Goal: Download file/media

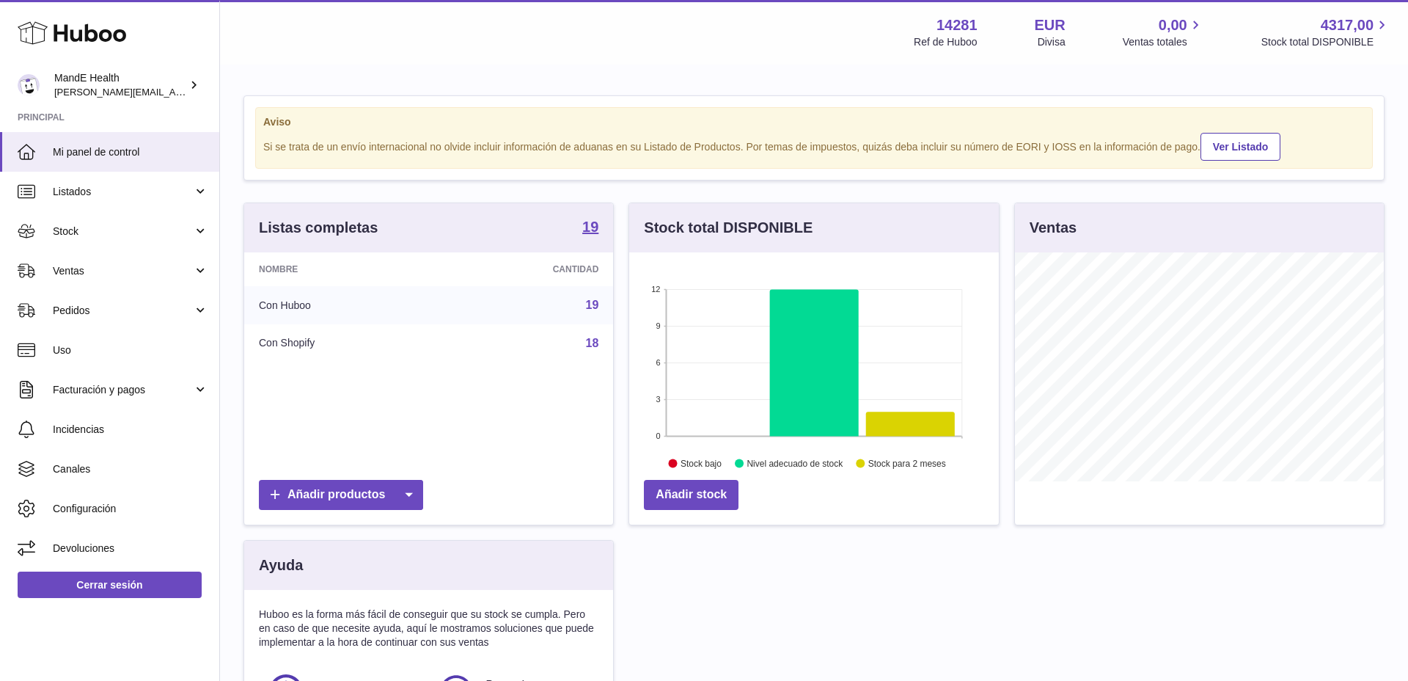
scroll to position [229, 370]
click at [78, 233] on span "Stock" at bounding box center [123, 231] width 140 height 14
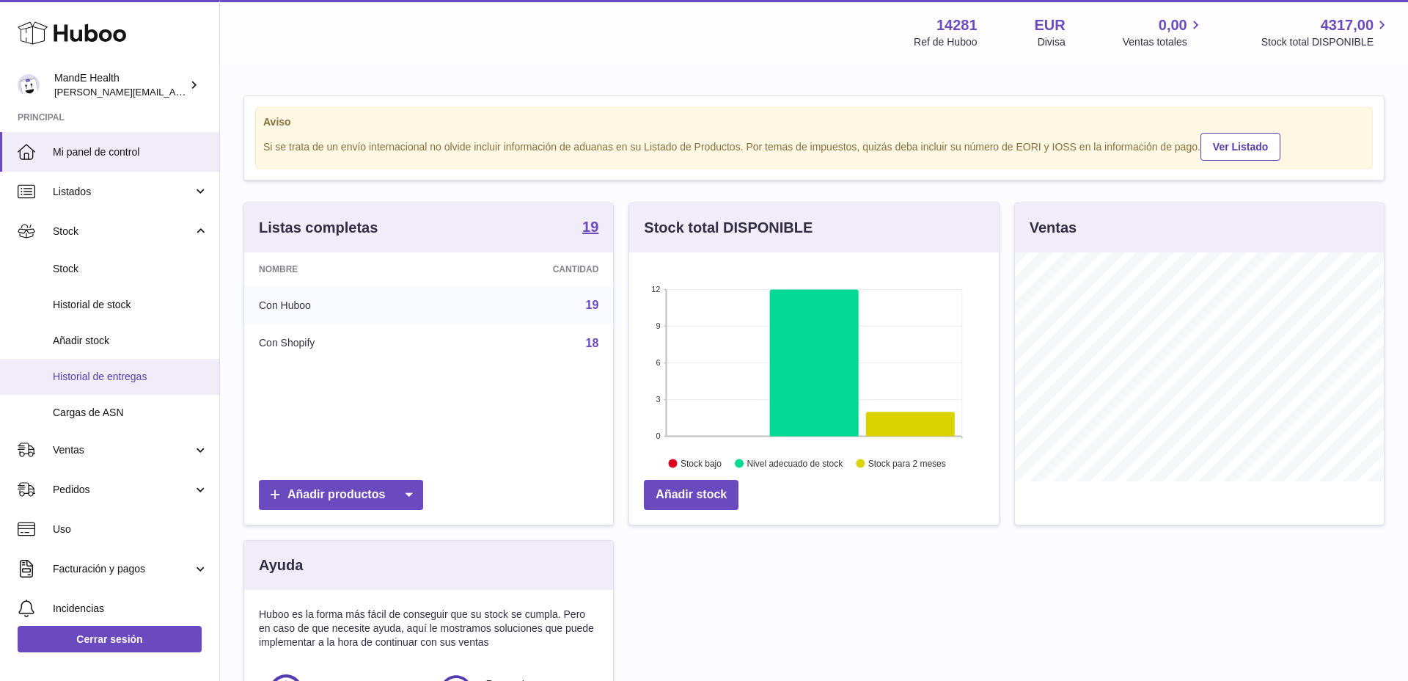
click at [107, 371] on span "Historial de entregas" at bounding box center [130, 377] width 155 height 14
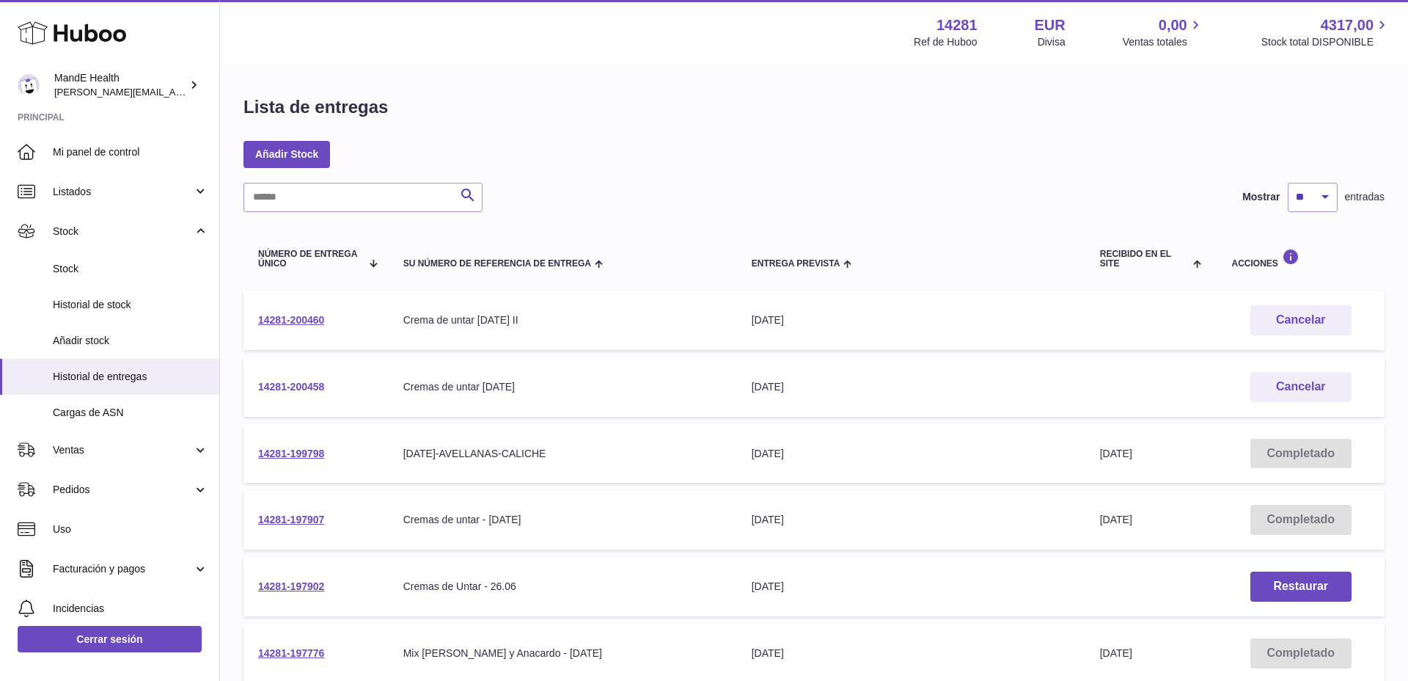
click at [299, 386] on link "14281-200458" at bounding box center [291, 387] width 66 height 12
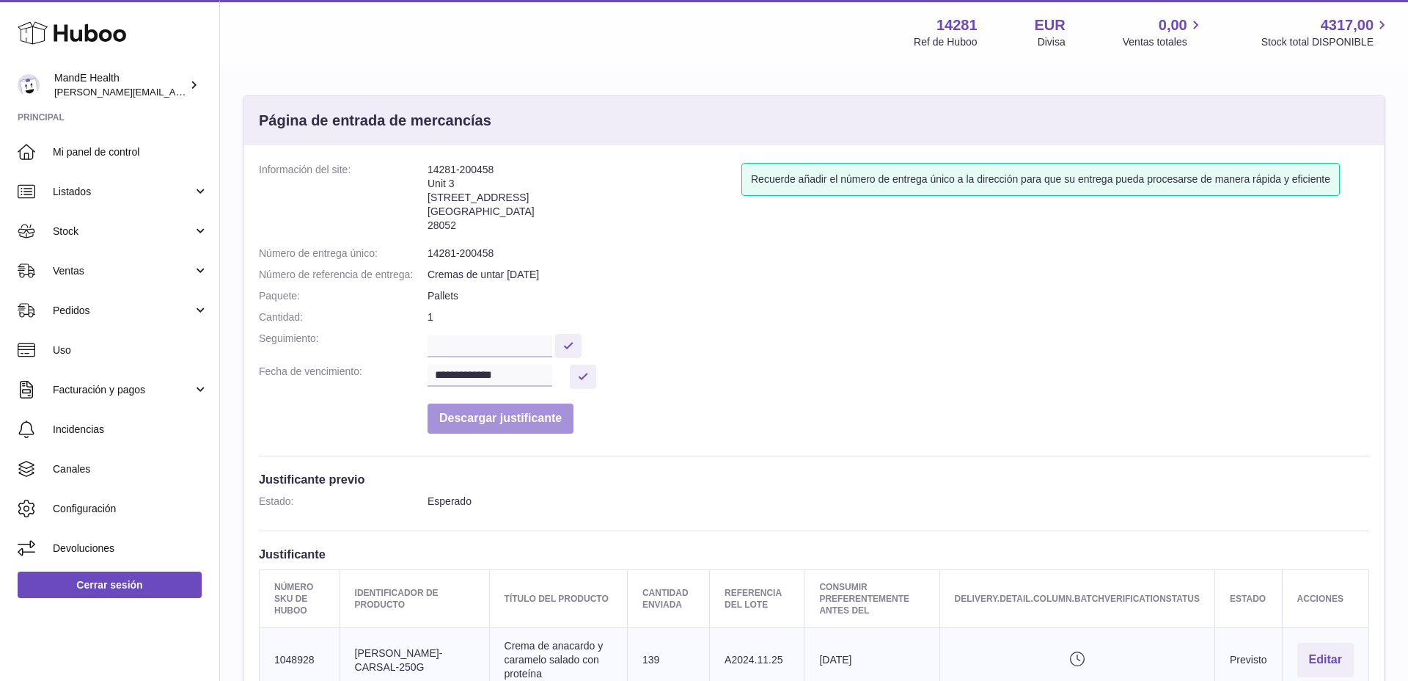
click at [490, 419] on button "Descargar justificante" at bounding box center [501, 418] width 146 height 30
click at [94, 202] on link "Listados" at bounding box center [109, 192] width 219 height 40
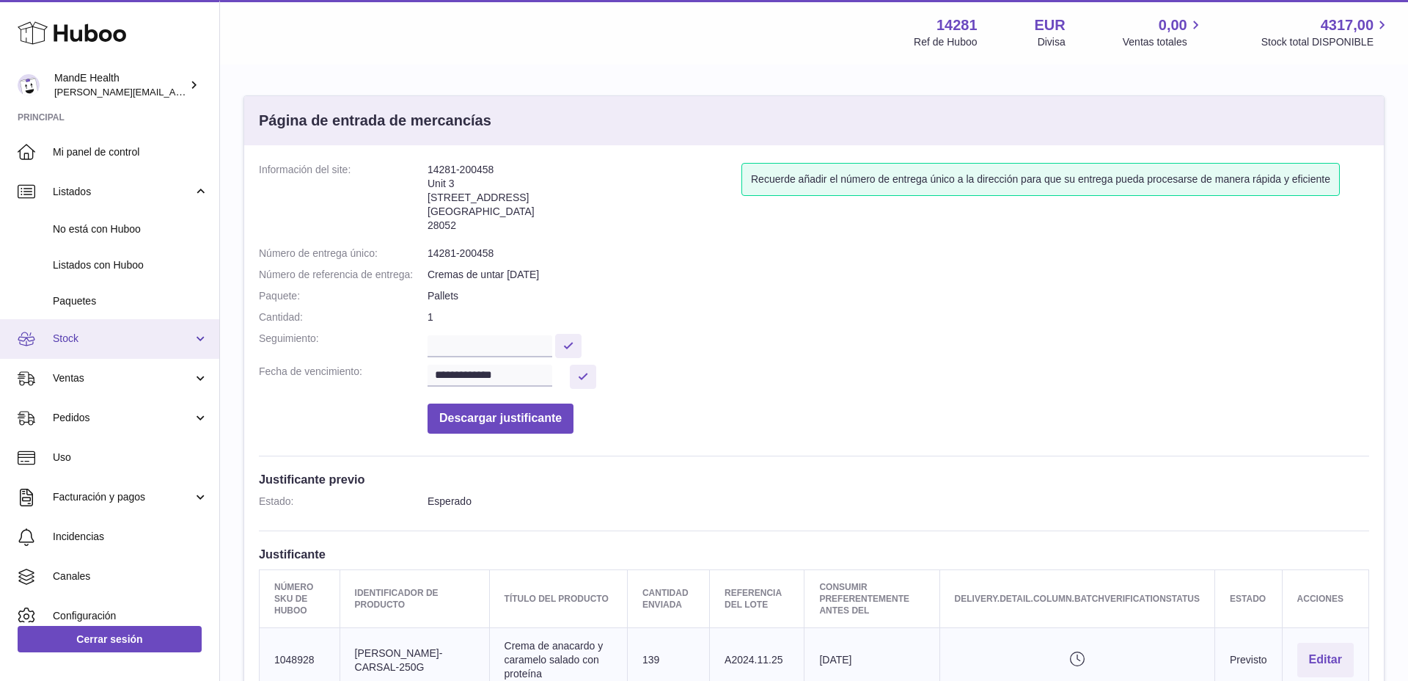
click at [87, 333] on span "Stock" at bounding box center [123, 339] width 140 height 14
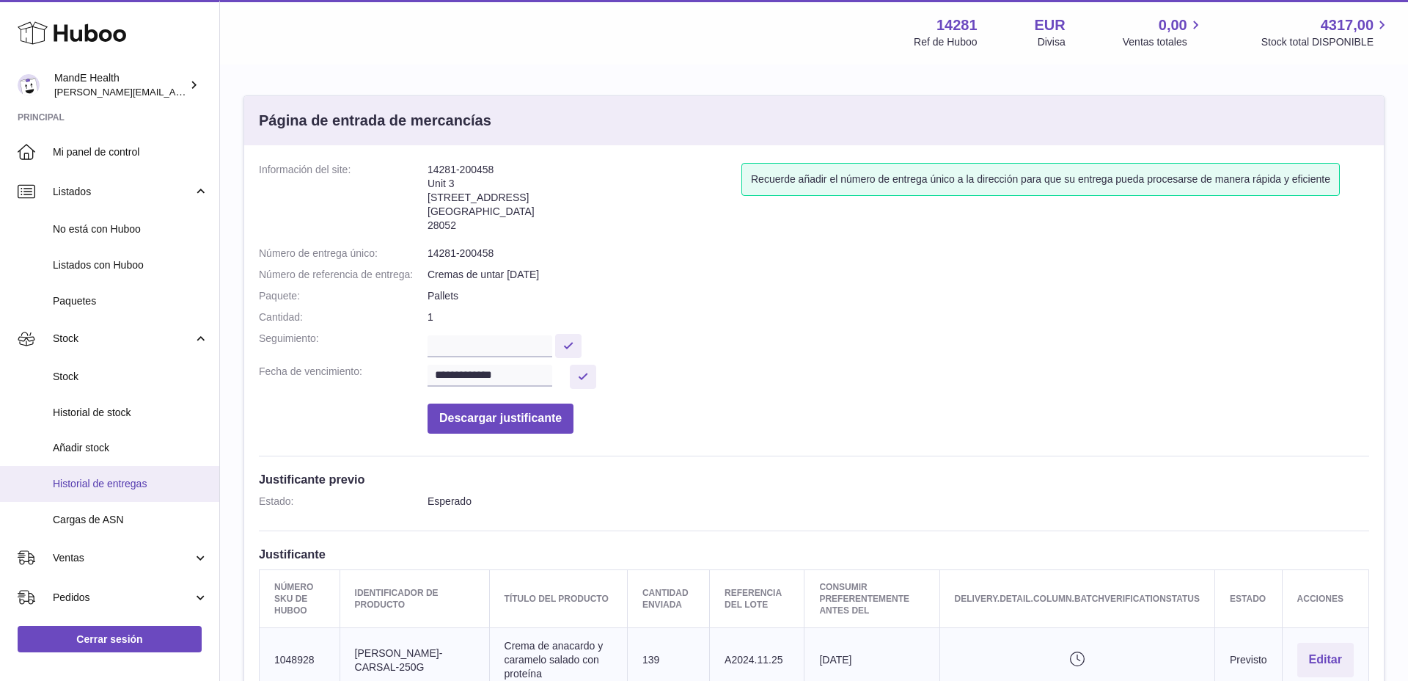
click at [106, 480] on span "Historial de entregas" at bounding box center [130, 484] width 155 height 14
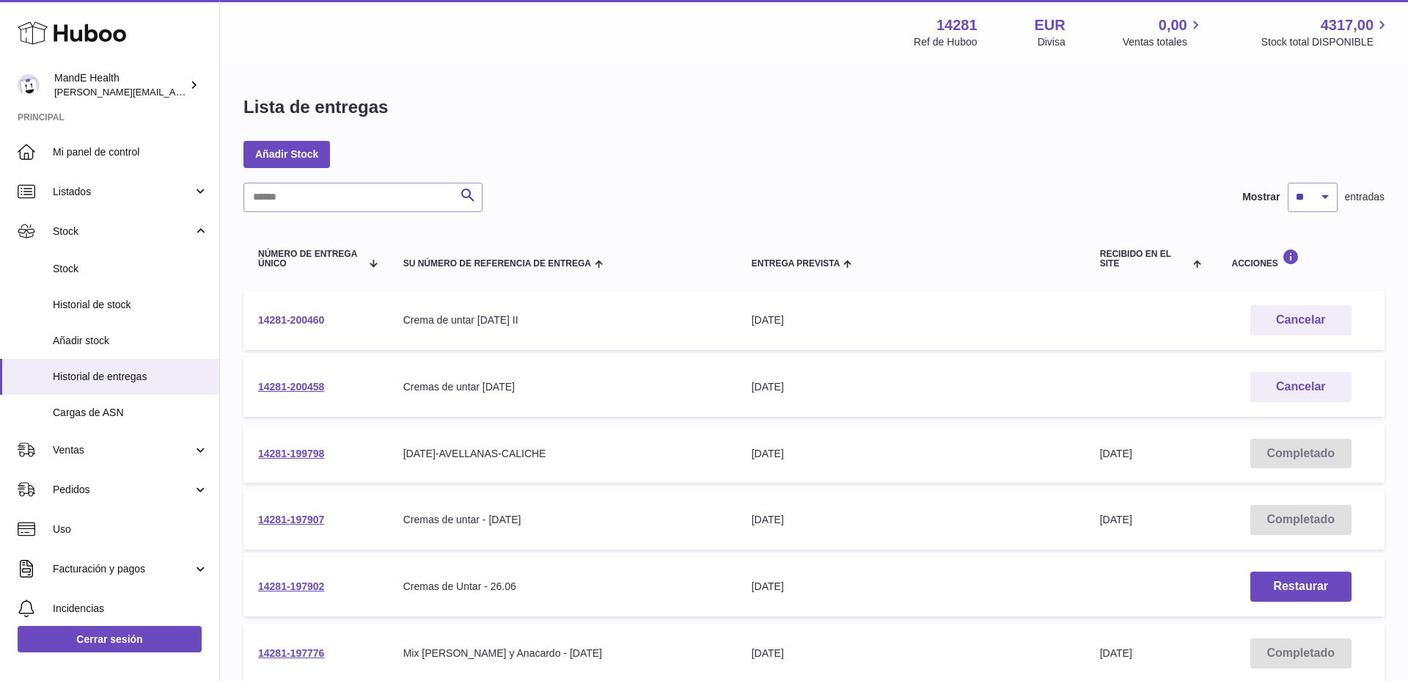
click at [296, 321] on link "14281-200460" at bounding box center [291, 320] width 66 height 12
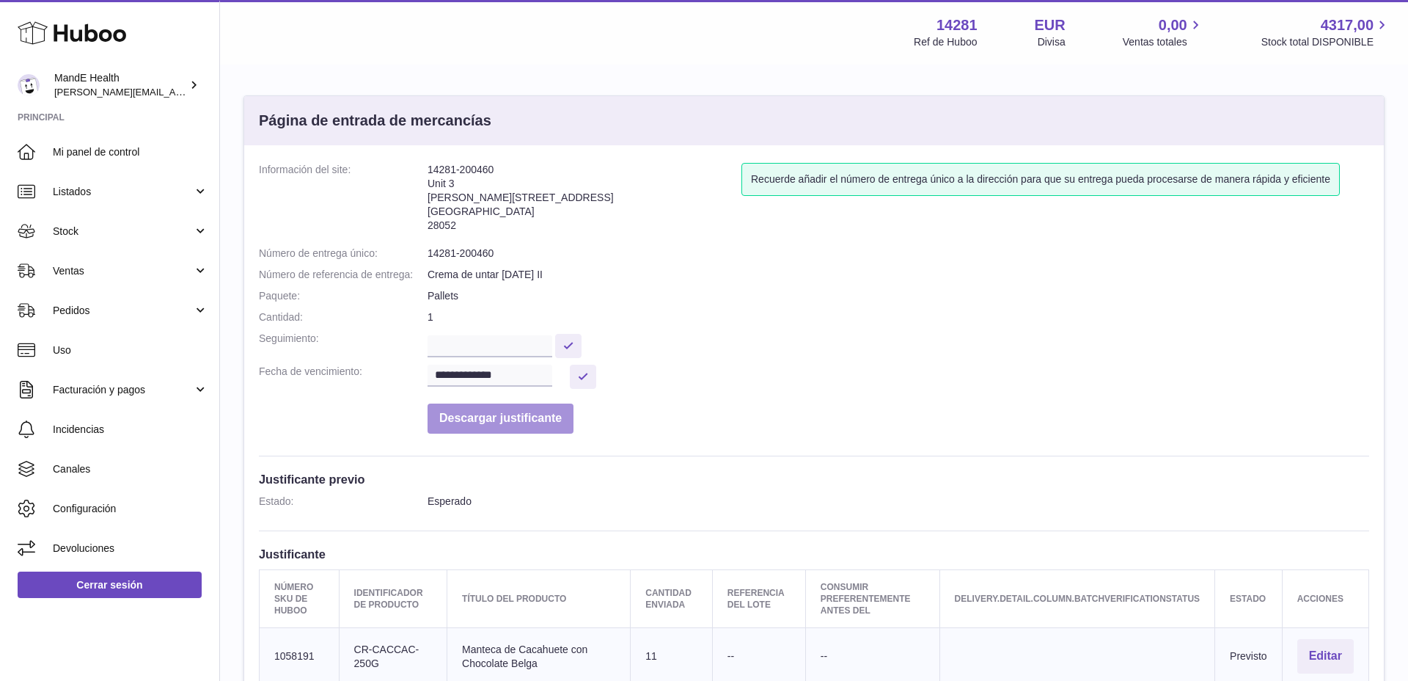
click at [527, 411] on button "Descargar justificante" at bounding box center [501, 418] width 146 height 30
